Goal: Task Accomplishment & Management: Manage account settings

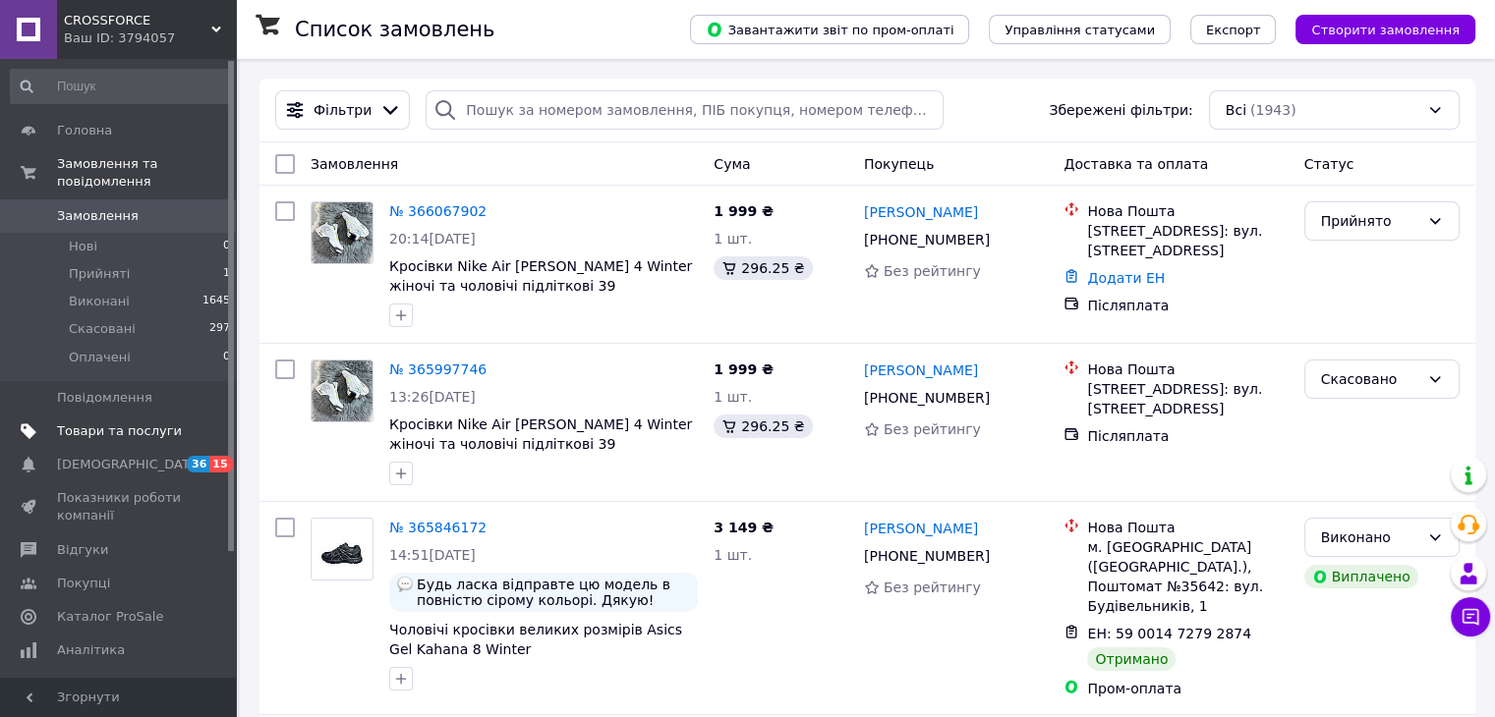
click at [134, 423] on span "Товари та послуги" at bounding box center [119, 432] width 125 height 18
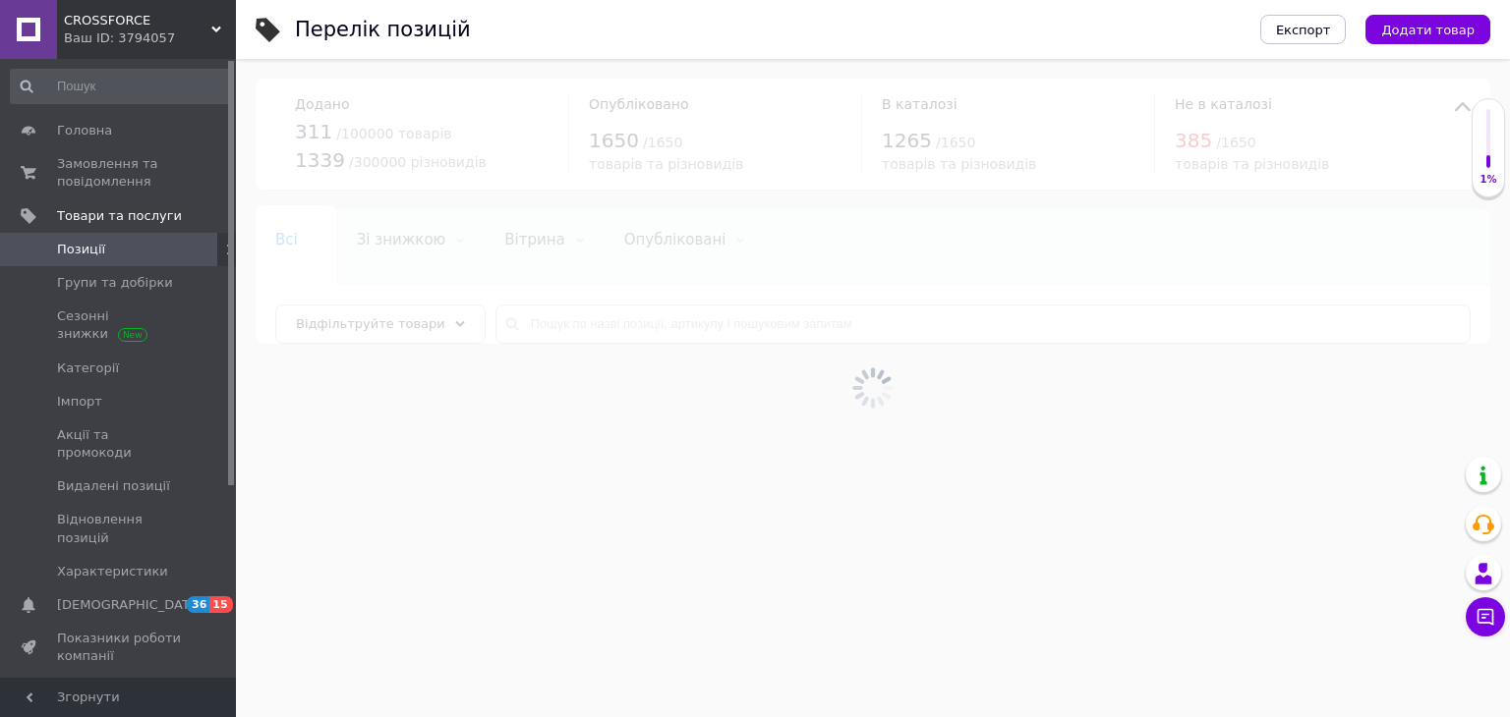
click at [590, 329] on div at bounding box center [873, 388] width 1274 height 658
click at [590, 322] on div at bounding box center [873, 388] width 1274 height 658
click at [590, 322] on input "text" at bounding box center [982, 324] width 975 height 39
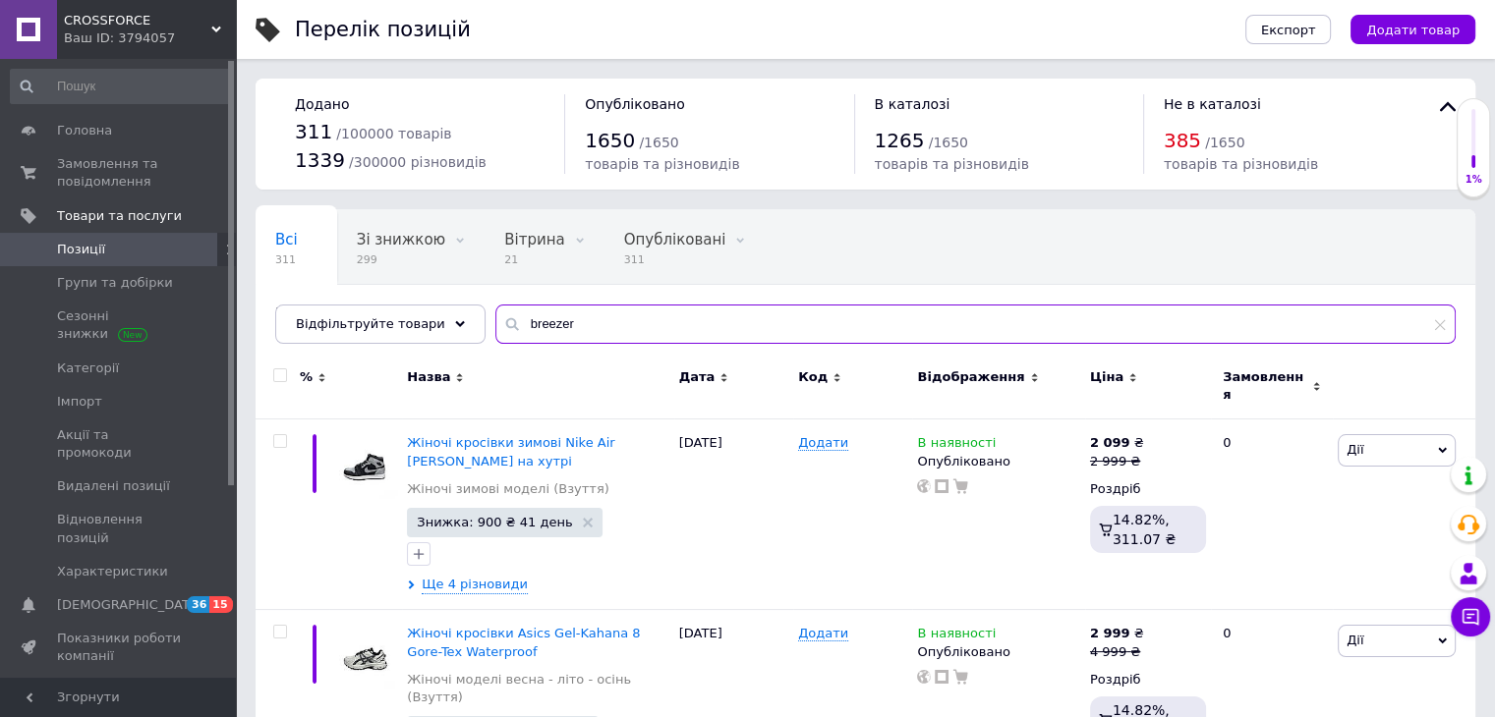
type input "breezer"
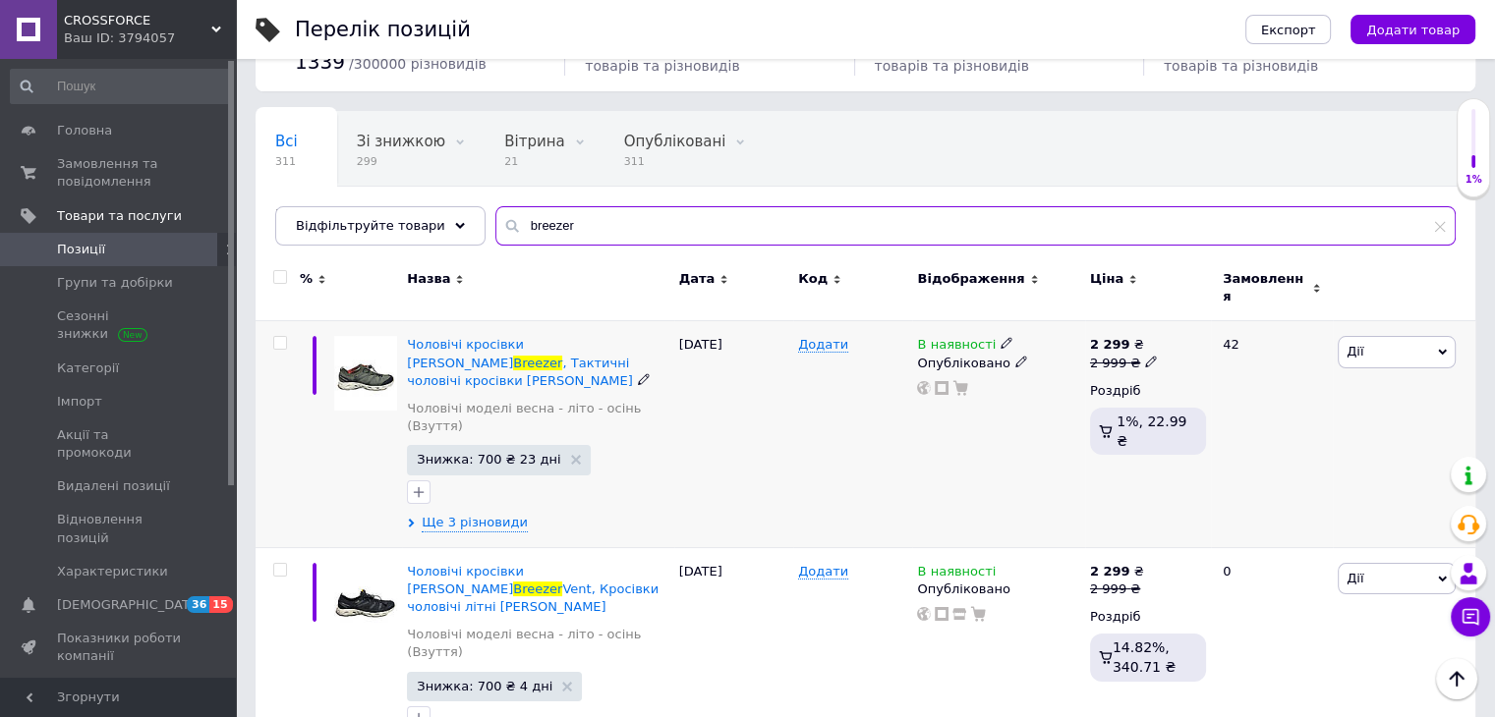
scroll to position [279, 0]
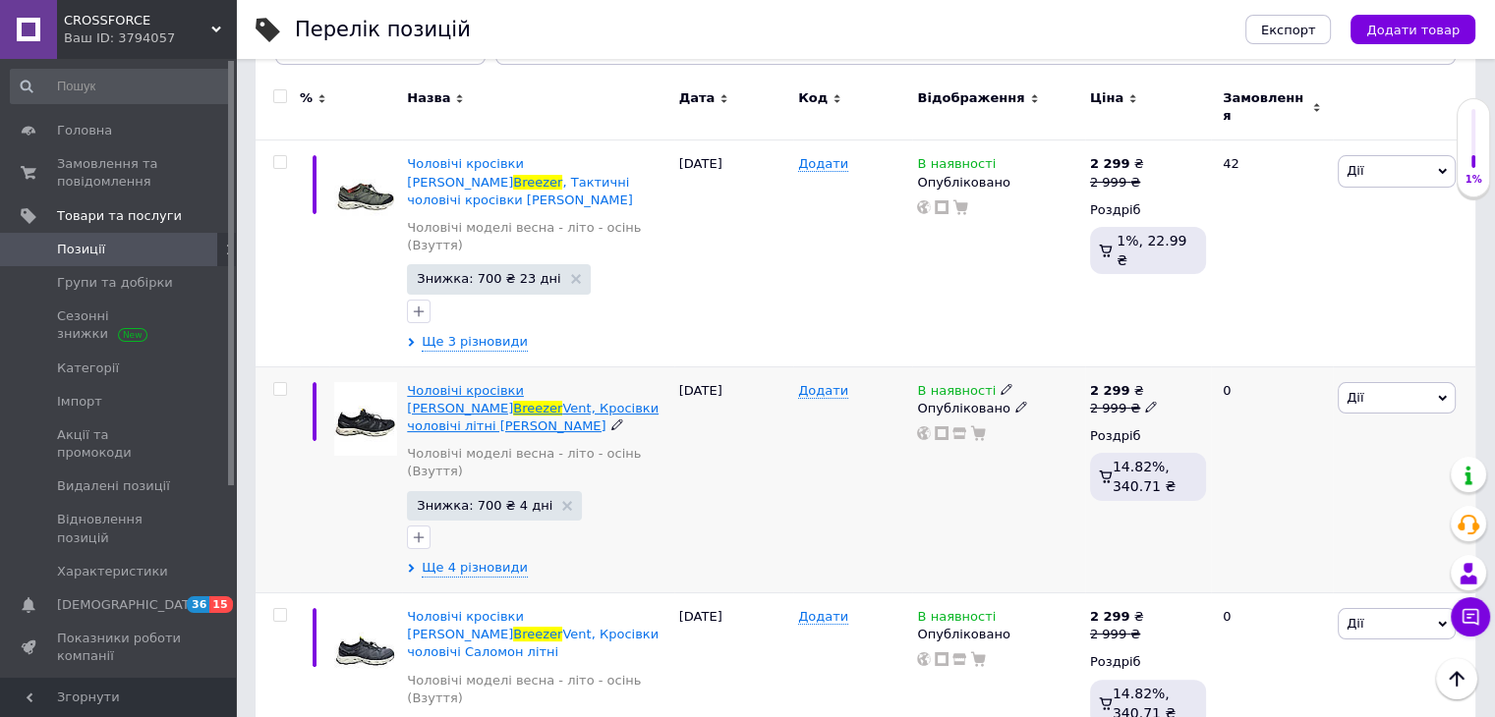
click at [542, 401] on span "Vent, Кросівки чоловічі літні [PERSON_NAME]" at bounding box center [533, 417] width 252 height 32
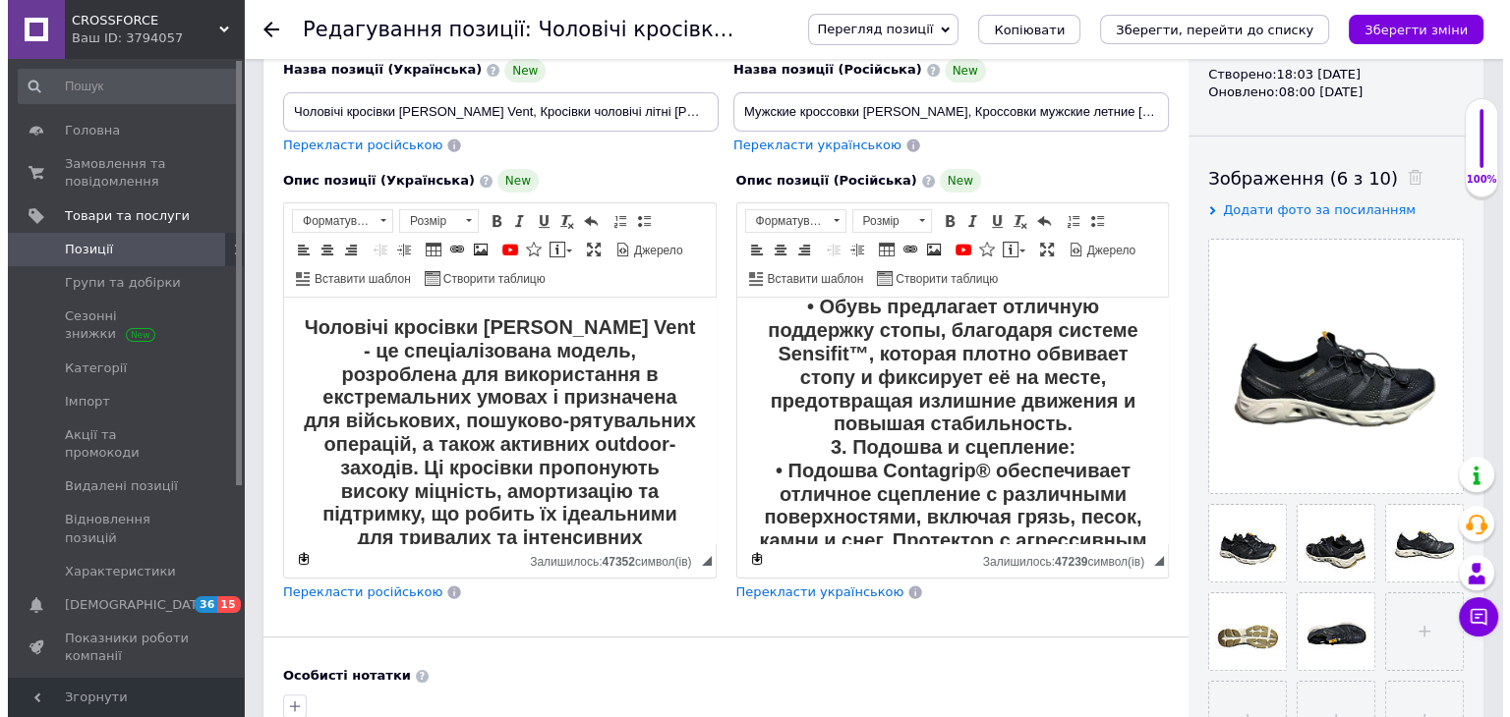
scroll to position [491, 0]
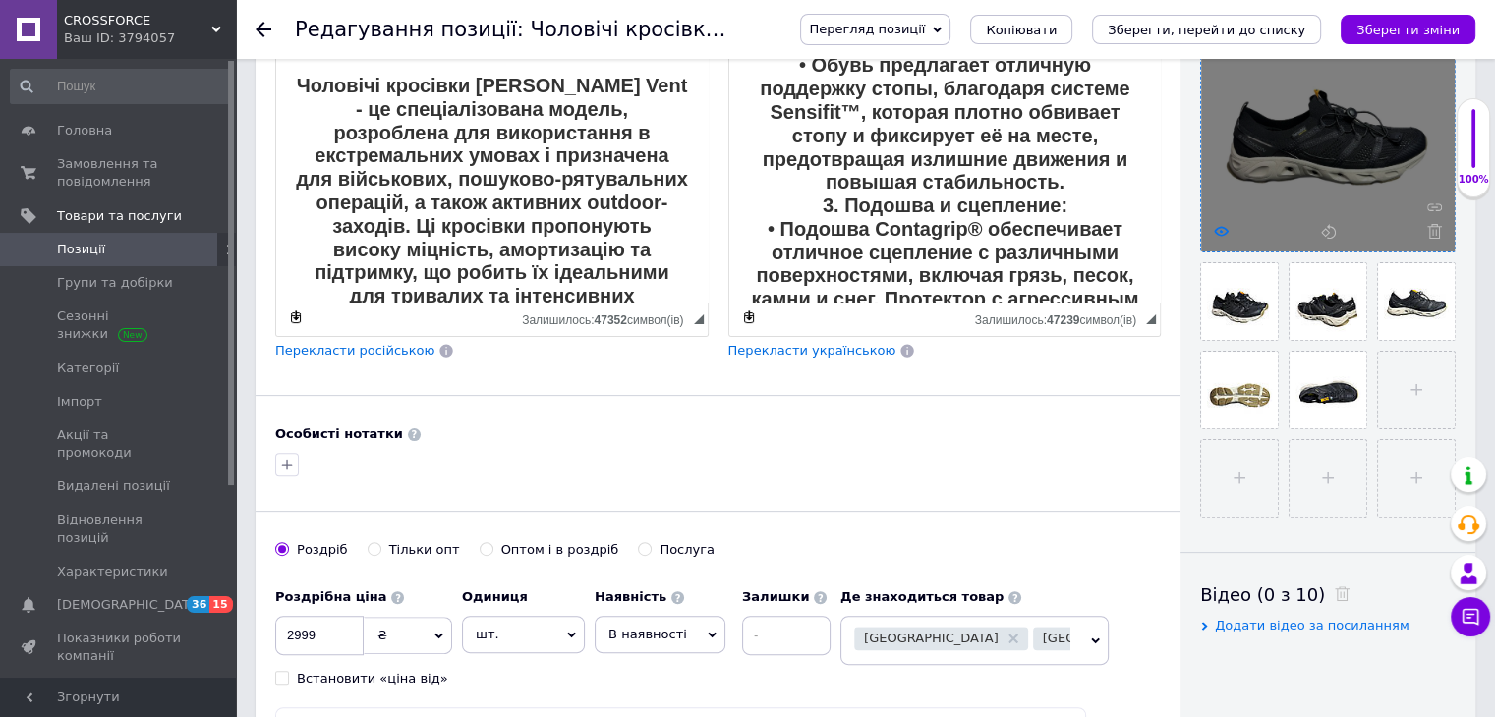
click at [1218, 229] on icon at bounding box center [1221, 231] width 15 height 15
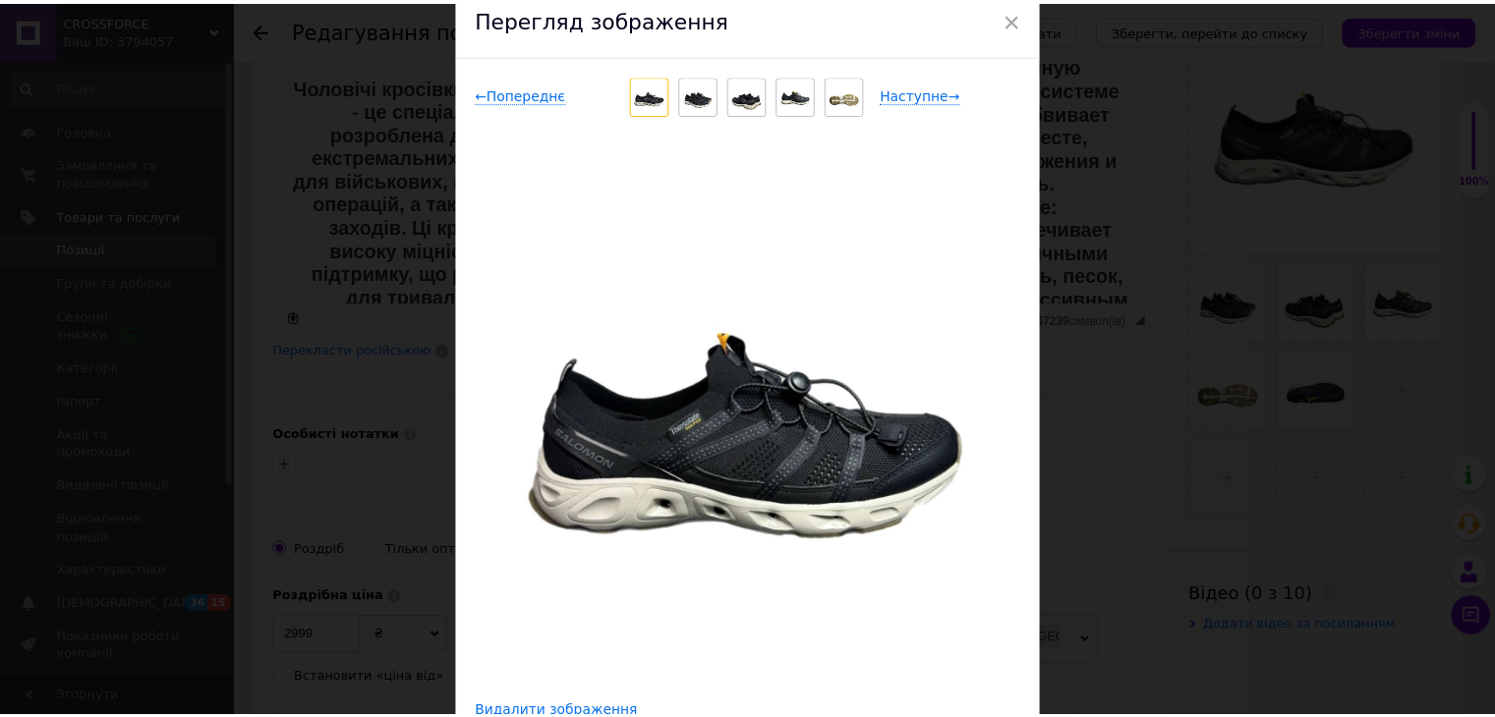
scroll to position [0, 0]
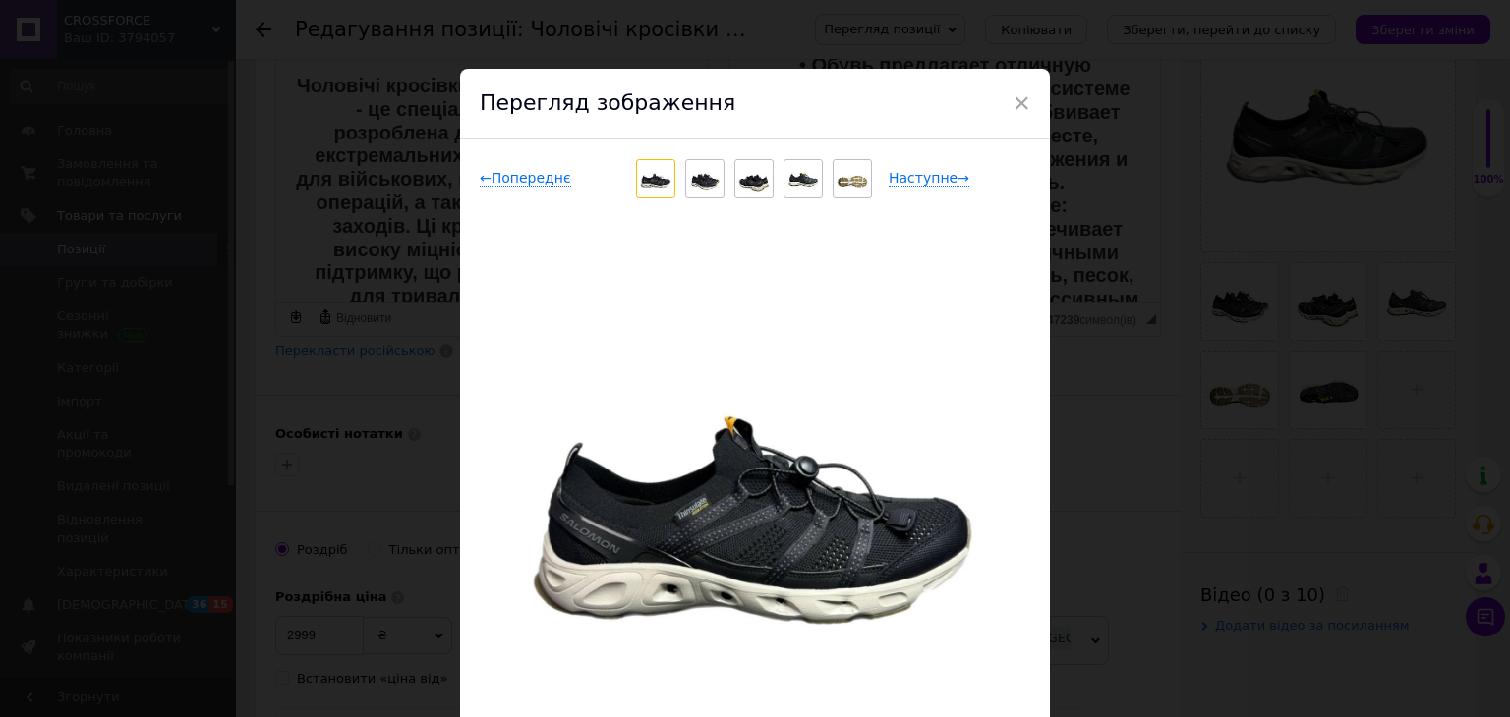
click at [991, 78] on div "Перегляд зображення" at bounding box center [755, 104] width 590 height 71
click at [1263, 25] on div "× Перегляд зображення ← Попереднє Наступне → Видалити зображення Видалити всі з…" at bounding box center [755, 358] width 1510 height 717
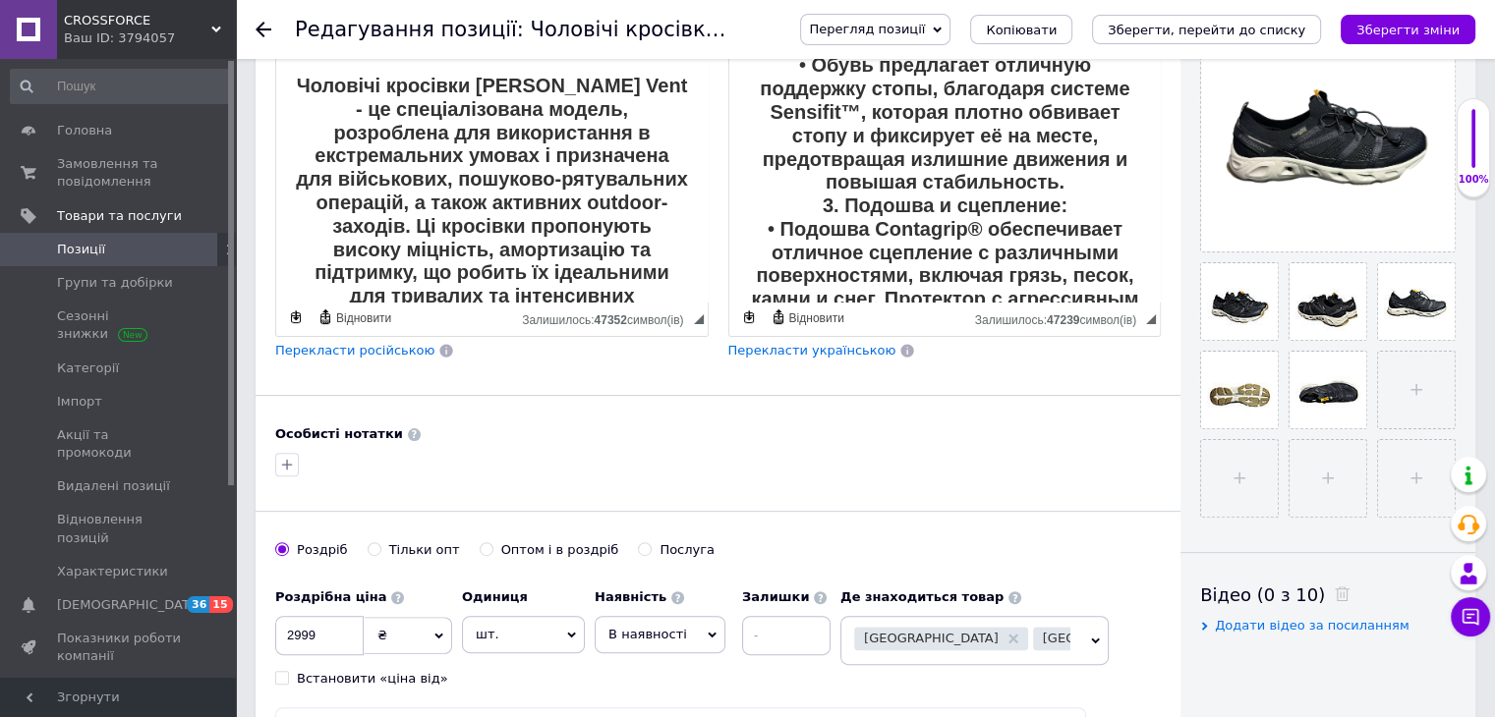
click at [1263, 25] on icon "Зберегти, перейти до списку" at bounding box center [1207, 30] width 198 height 15
checkbox input "true"
click at [169, 40] on div "Ваш ID: 3794057" at bounding box center [150, 38] width 172 height 18
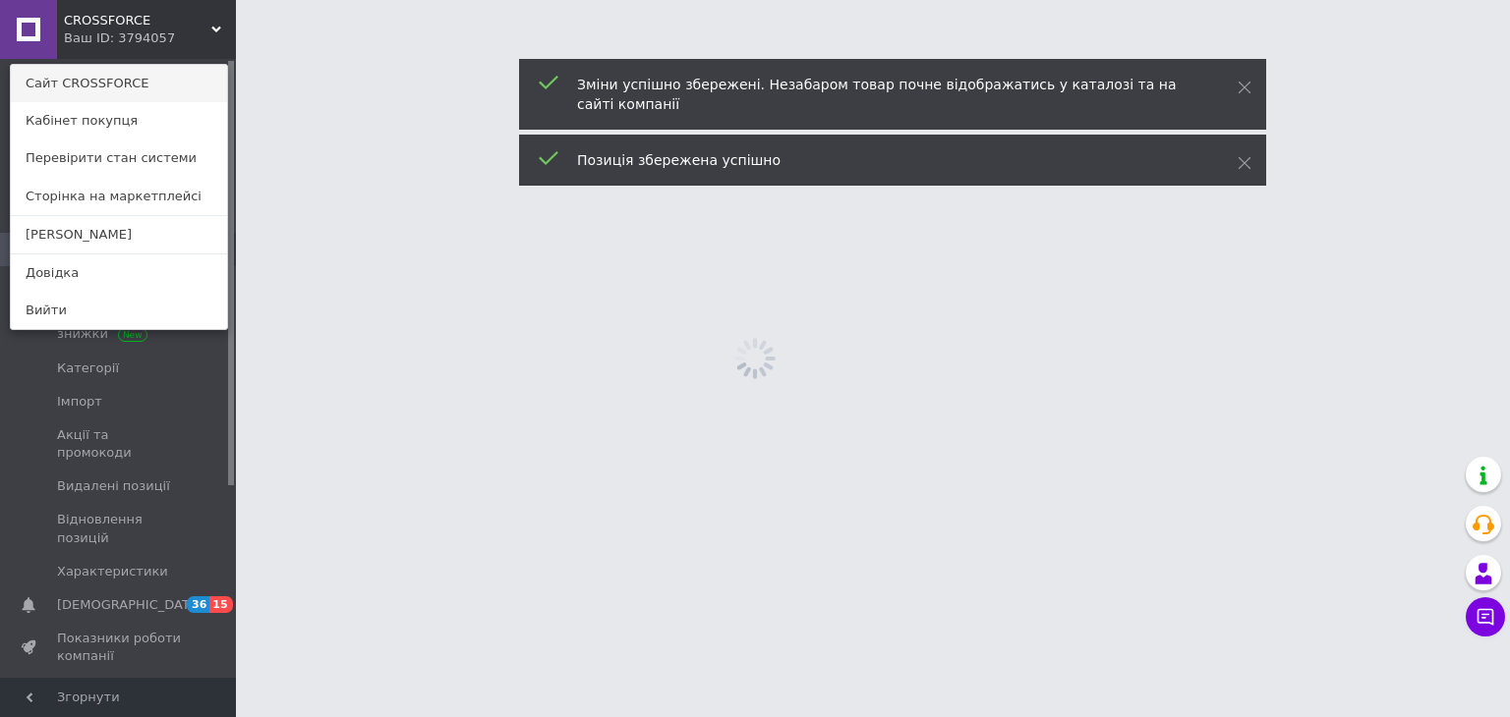
click at [145, 78] on link "Сайт CROSSFORCE" at bounding box center [119, 83] width 216 height 37
